Goal: Transaction & Acquisition: Purchase product/service

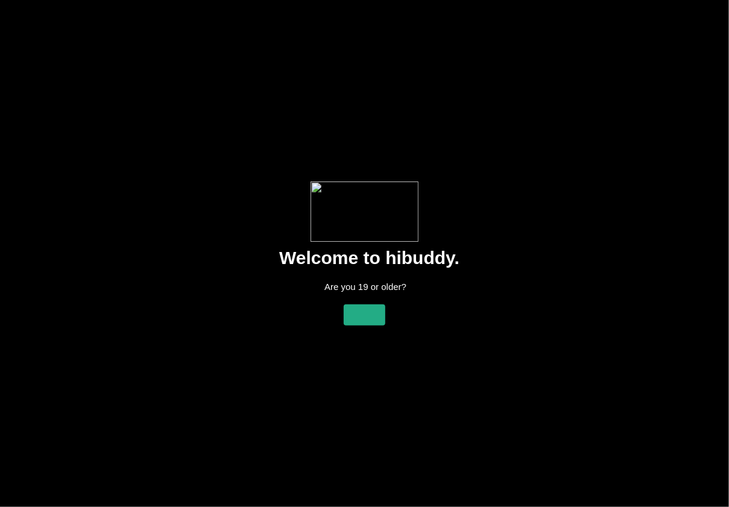
click at [359, 317] on flt-glass-pane at bounding box center [364, 253] width 729 height 507
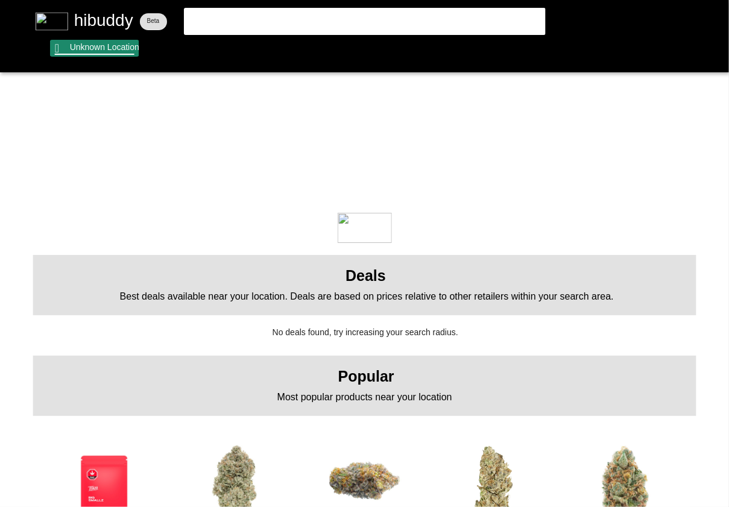
click at [112, 52] on flt-glass-pane at bounding box center [364, 253] width 729 height 507
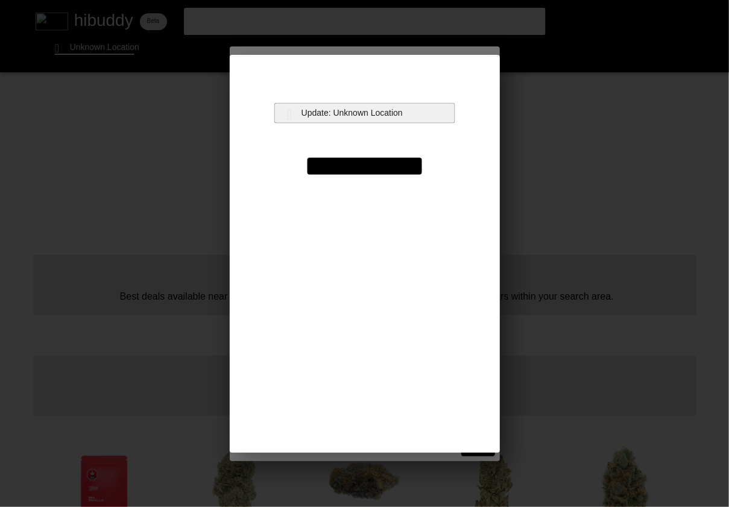
click at [353, 122] on flt-glass-pane at bounding box center [364, 253] width 729 height 507
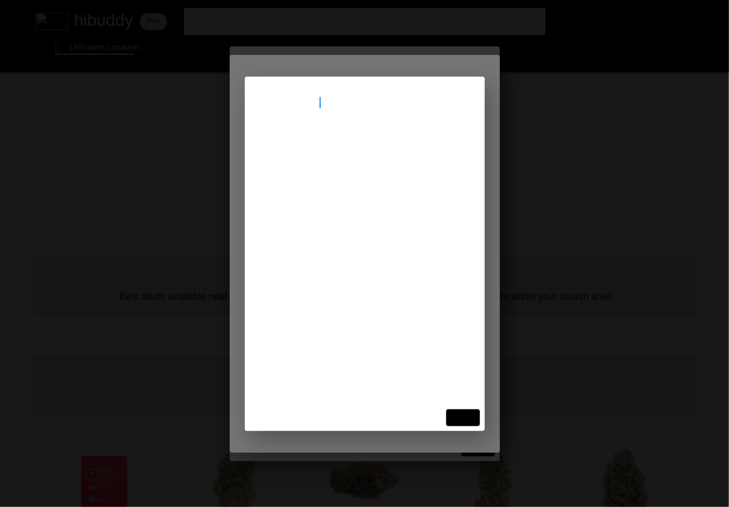
type input "[STREET_ADDRESS]"
click at [352, 151] on flt-glass-pane at bounding box center [364, 253] width 729 height 507
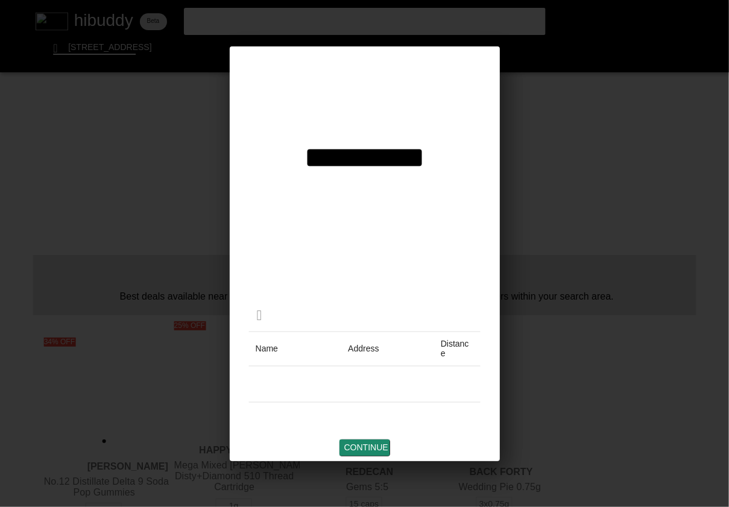
click at [364, 444] on flt-glass-pane at bounding box center [364, 253] width 729 height 507
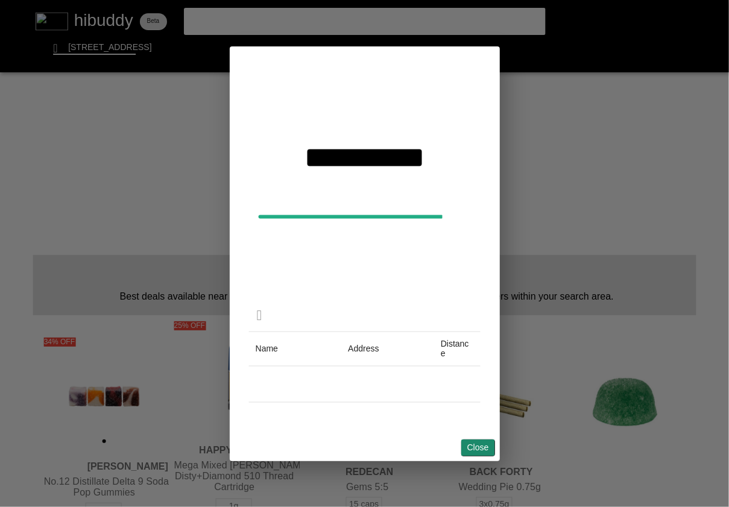
click at [469, 449] on flt-glass-pane at bounding box center [364, 253] width 729 height 507
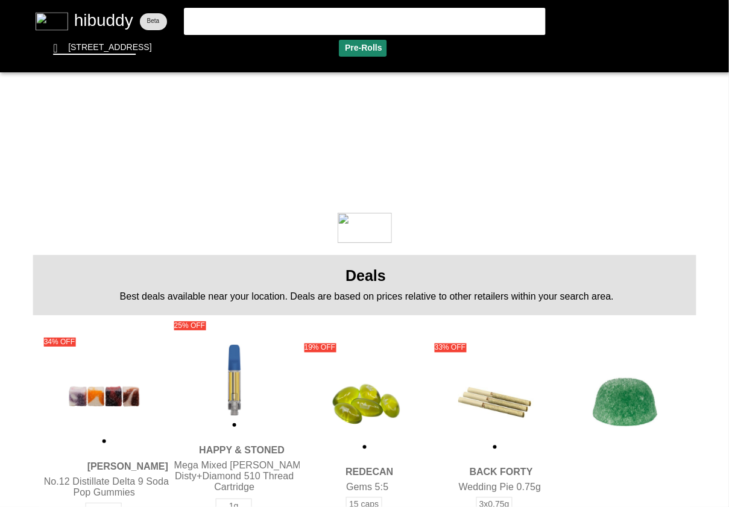
click at [361, 44] on flt-glass-pane at bounding box center [364, 253] width 729 height 507
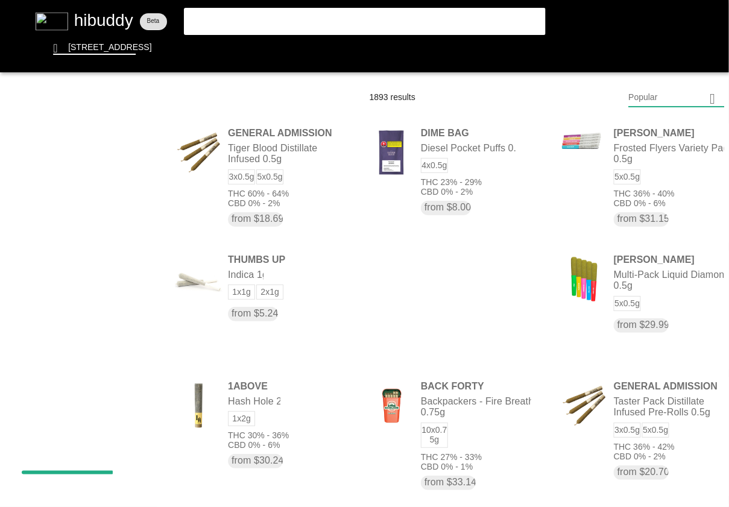
click at [646, 107] on flt-glass-pane at bounding box center [364, 253] width 729 height 507
click at [664, 428] on flt-glass-pane at bounding box center [364, 253] width 729 height 507
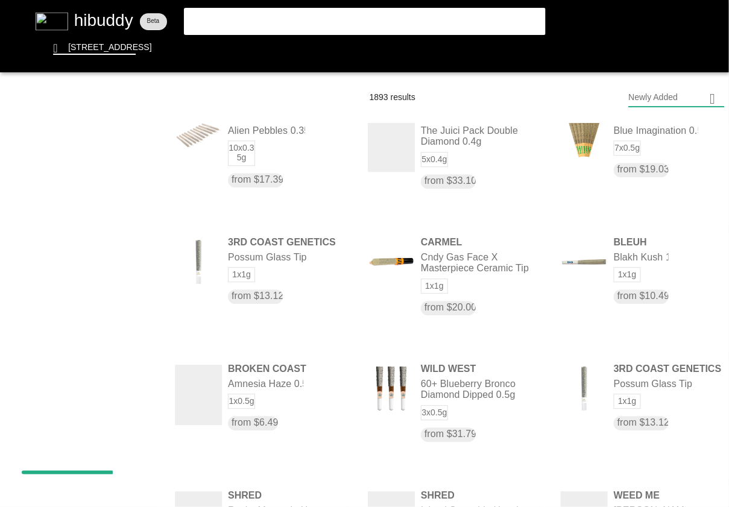
click at [640, 94] on flt-glass-pane at bounding box center [364, 253] width 729 height 507
click at [647, 133] on flt-glass-pane at bounding box center [364, 253] width 729 height 507
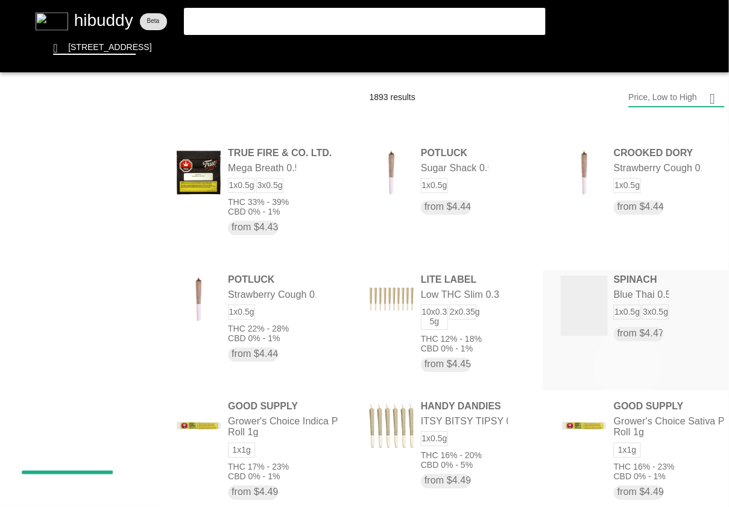
click at [627, 366] on flt-glass-pane at bounding box center [364, 253] width 729 height 507
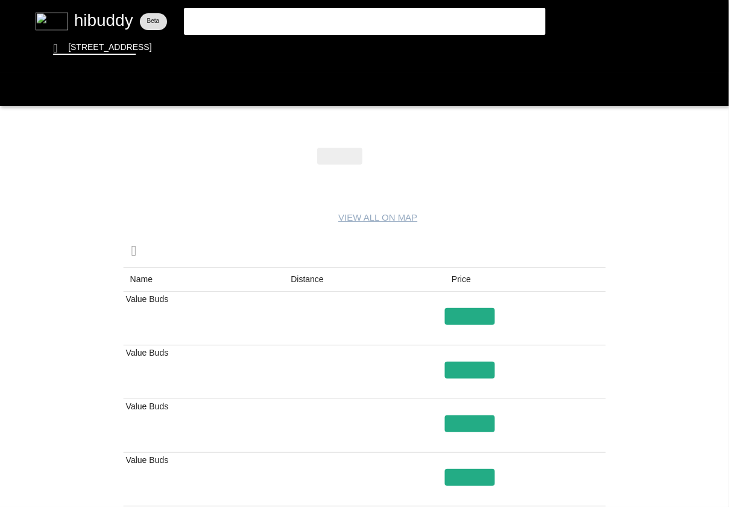
click at [304, 281] on flt-glass-pane at bounding box center [364, 253] width 729 height 507
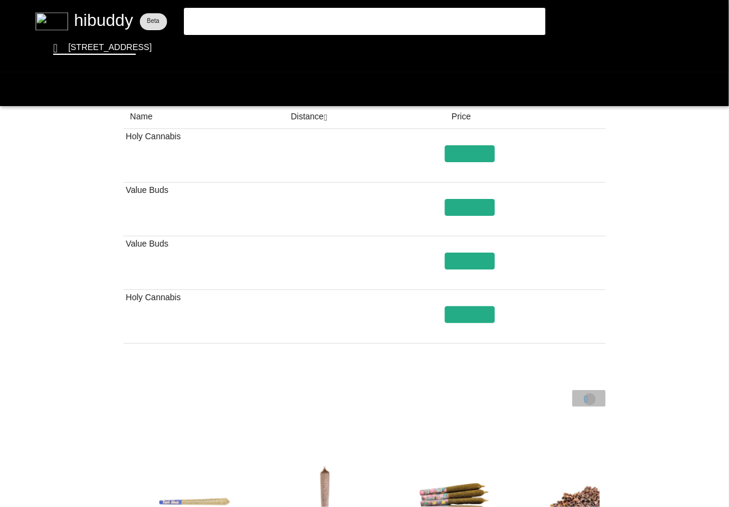
click at [589, 399] on flt-glass-pane at bounding box center [364, 253] width 729 height 507
click at [556, 403] on flt-glass-pane at bounding box center [364, 253] width 729 height 507
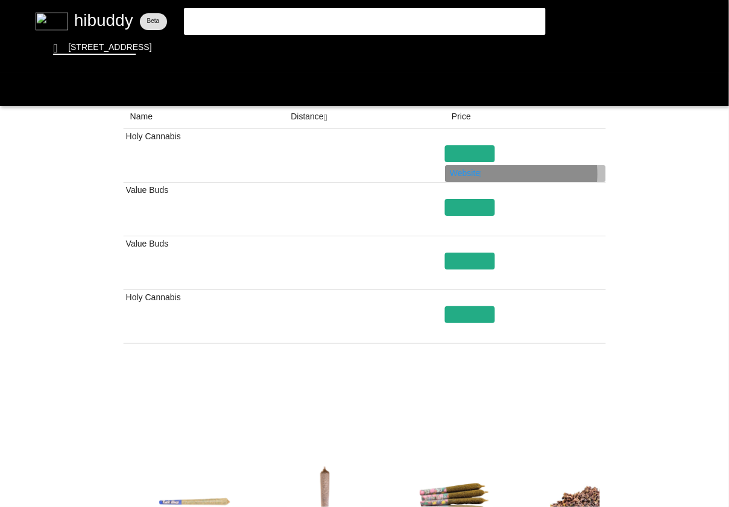
click at [457, 176] on flt-glass-pane at bounding box center [364, 253] width 729 height 507
